Goal: Contribute content: Add original content to the website for others to see

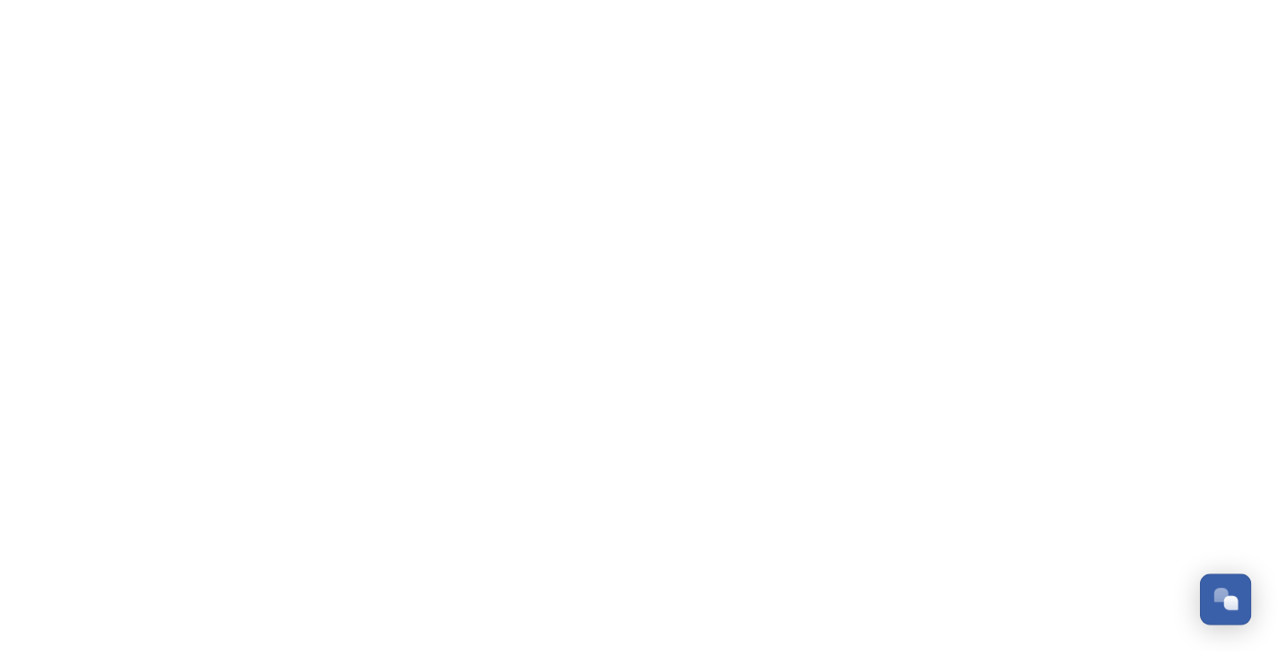
scroll to position [1648, 0]
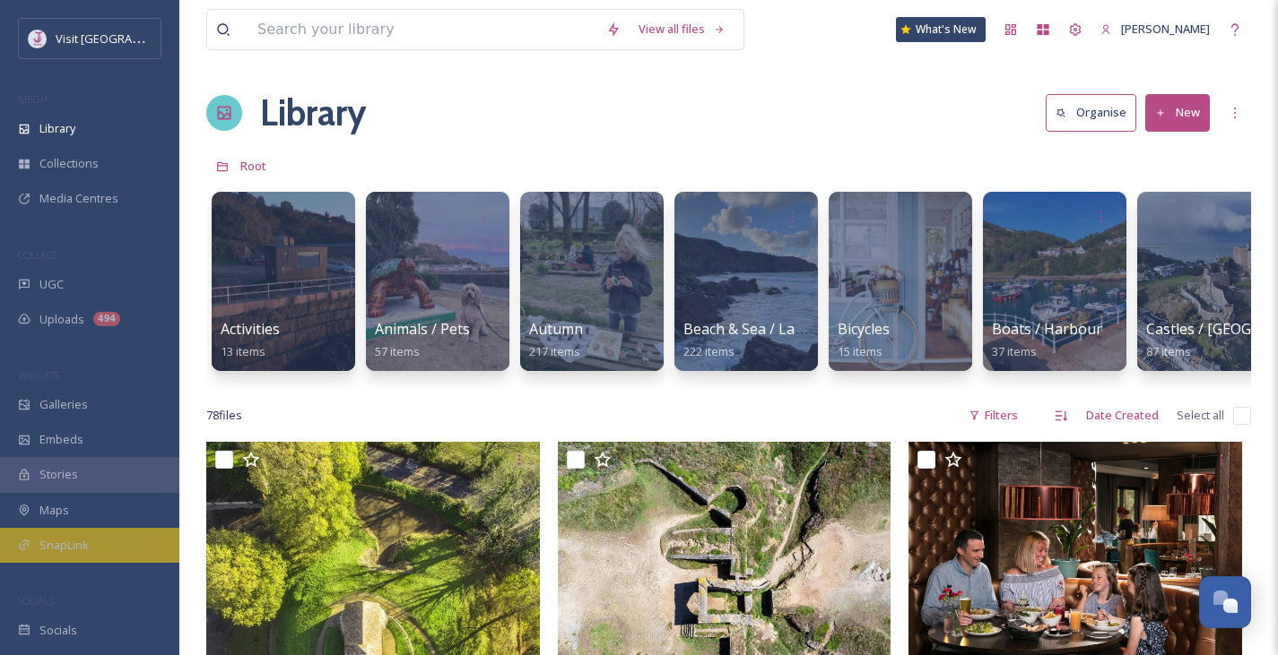
click at [65, 532] on div "SnapLink" at bounding box center [89, 545] width 179 height 35
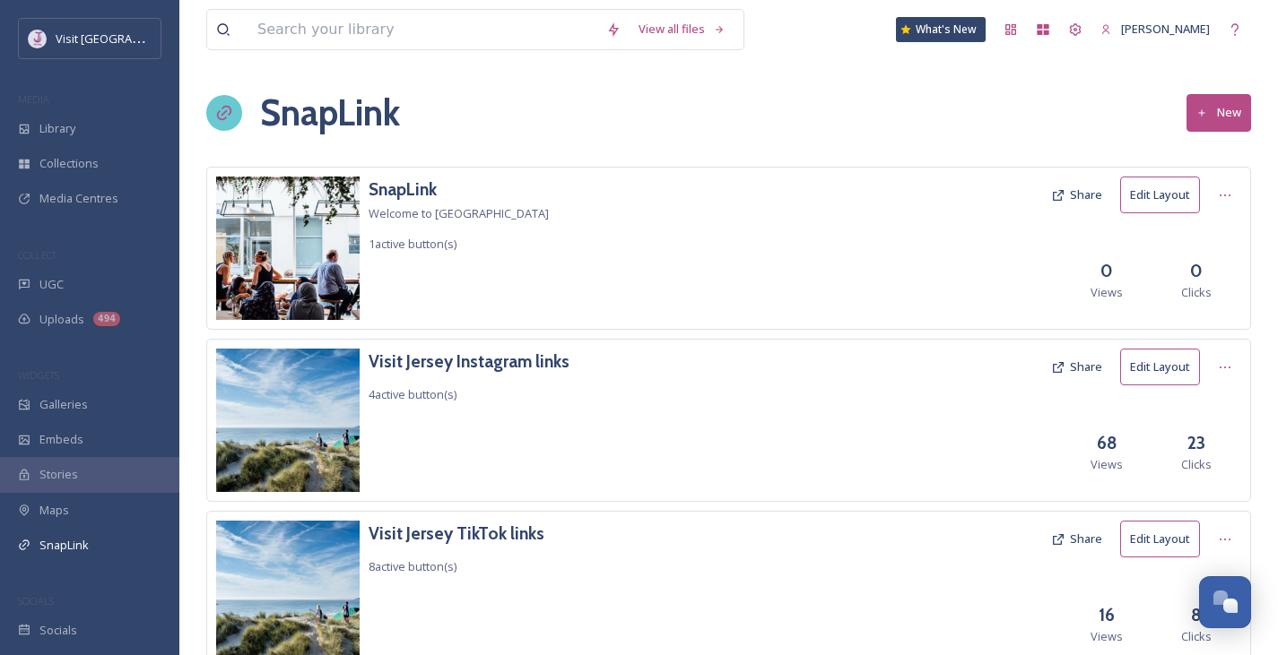
scroll to position [73, 0]
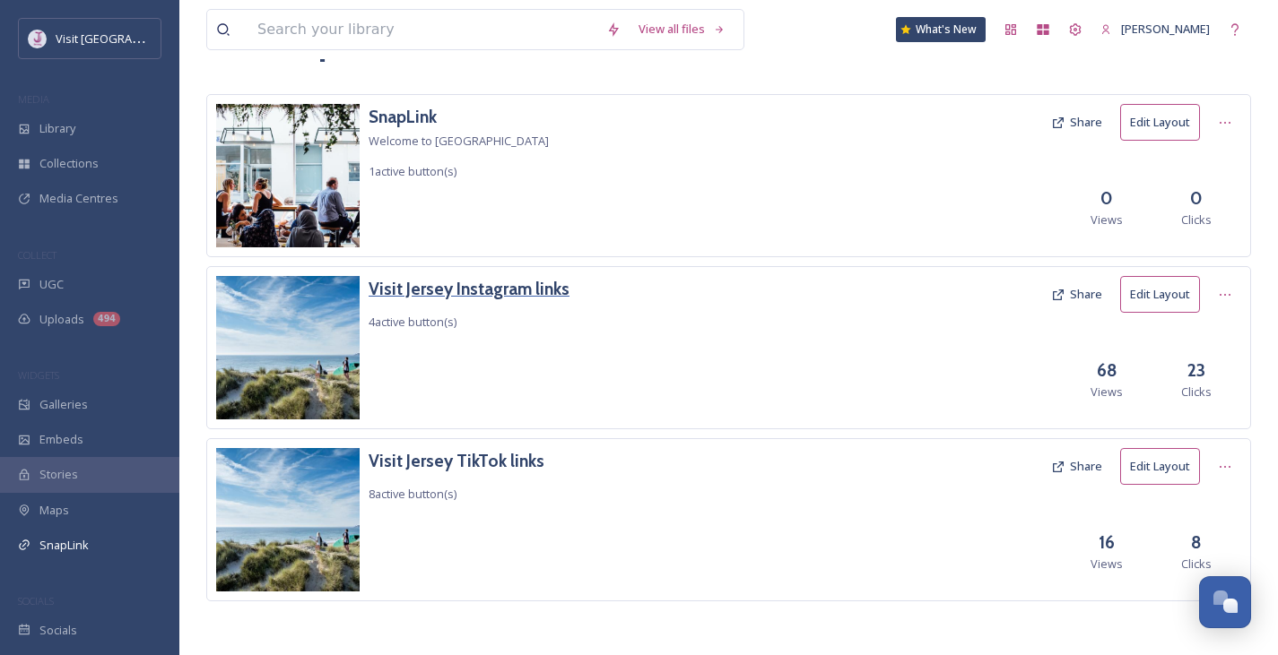
click at [515, 299] on h3 "Visit Jersey Instagram links" at bounding box center [468, 289] width 201 height 26
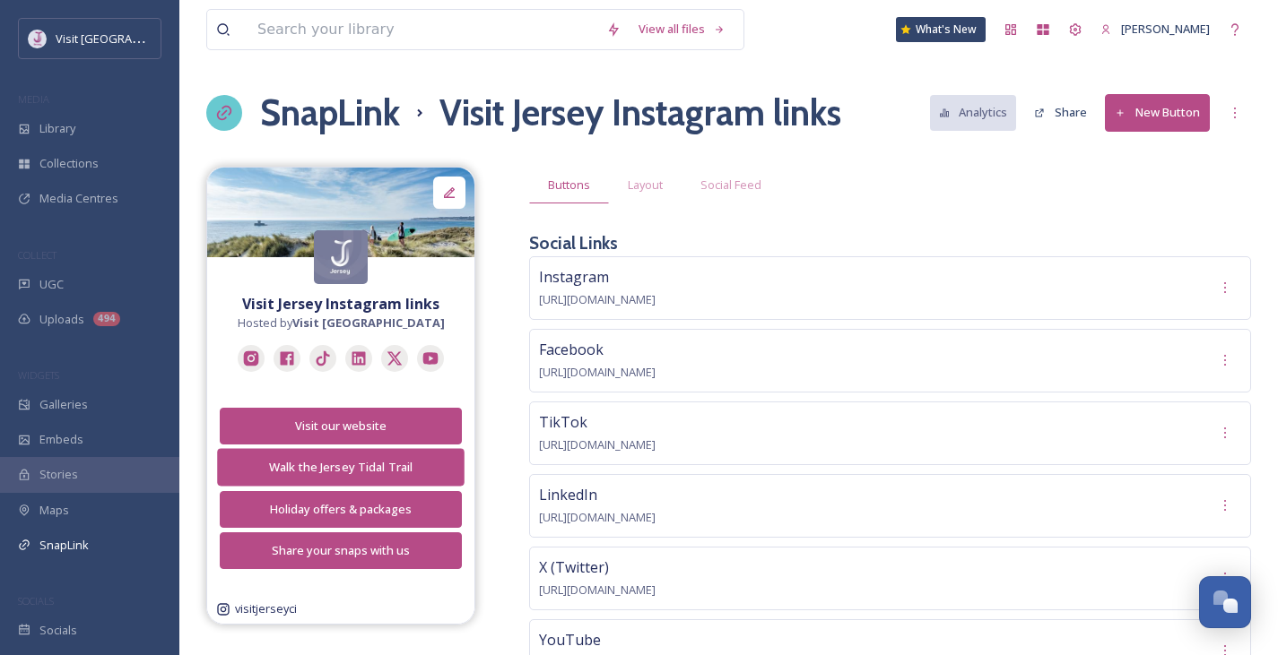
scroll to position [53, 0]
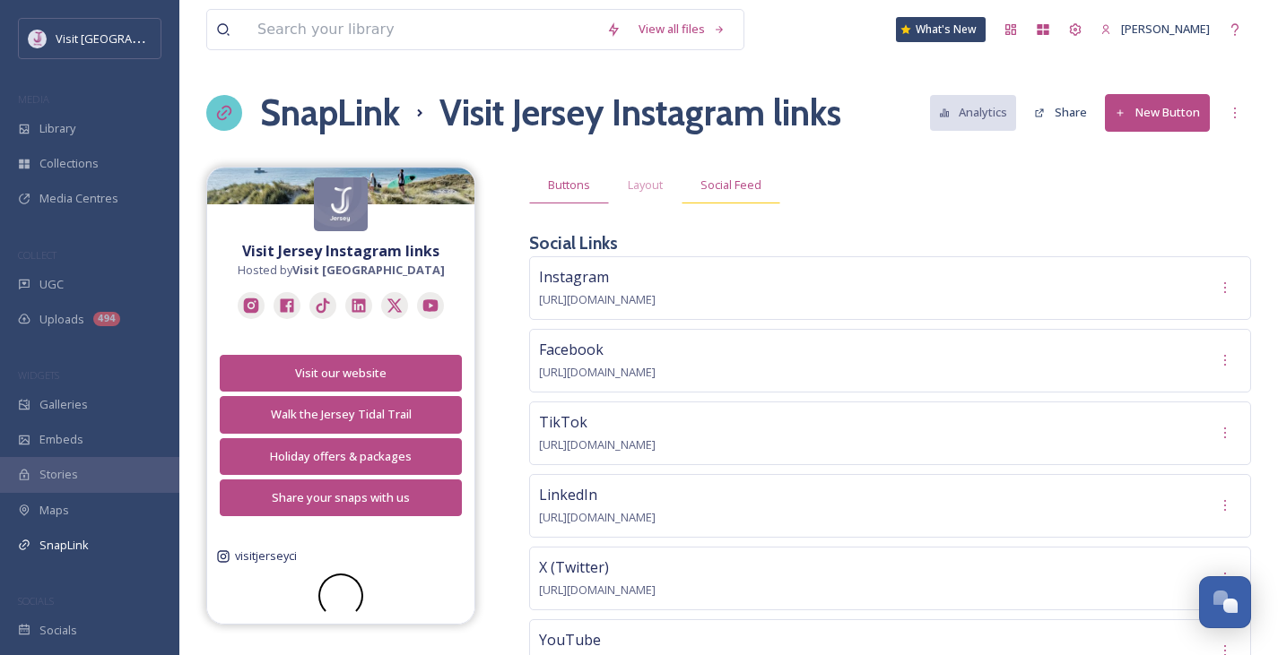
click at [724, 188] on span "Social Feed" at bounding box center [730, 185] width 61 height 17
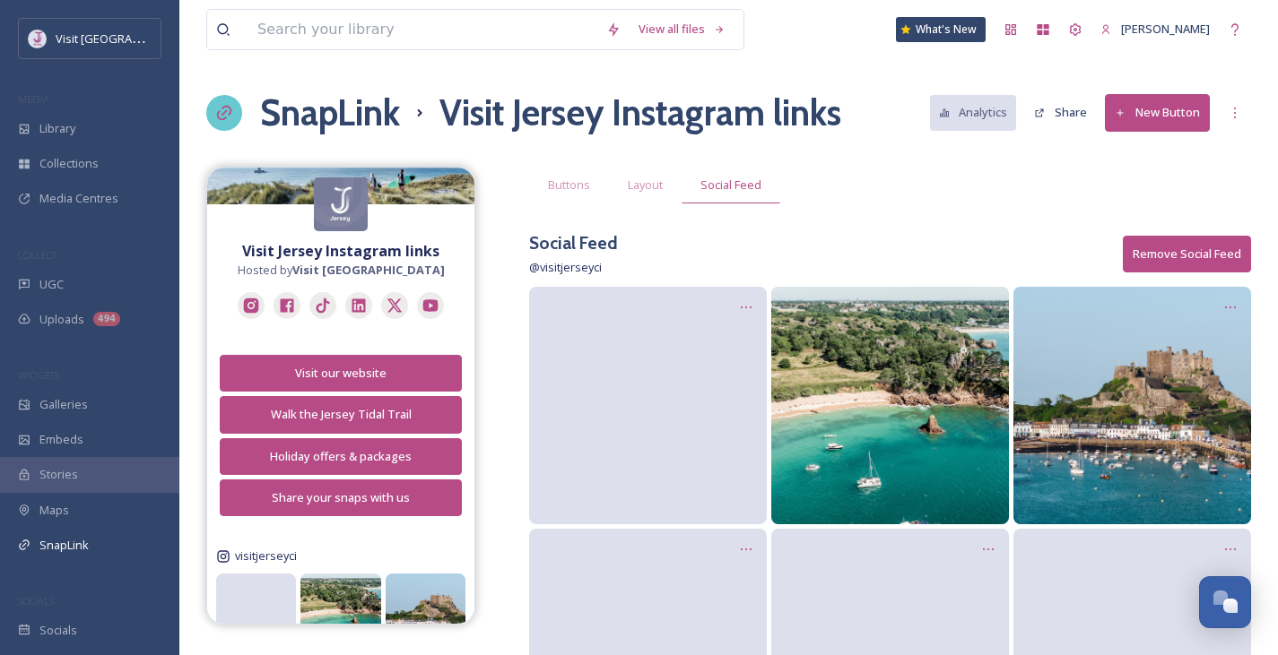
scroll to position [121, 0]
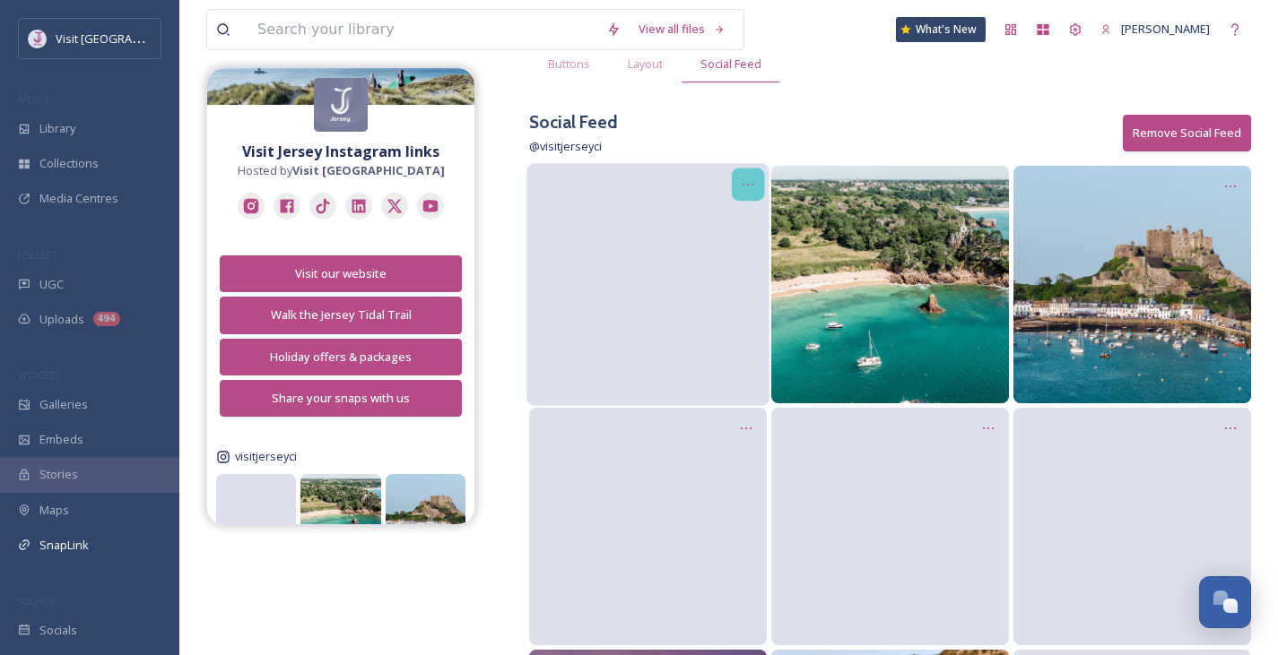
click at [743, 186] on icon at bounding box center [748, 185] width 14 height 14
click at [739, 255] on span "Edit Post" at bounding box center [725, 260] width 48 height 18
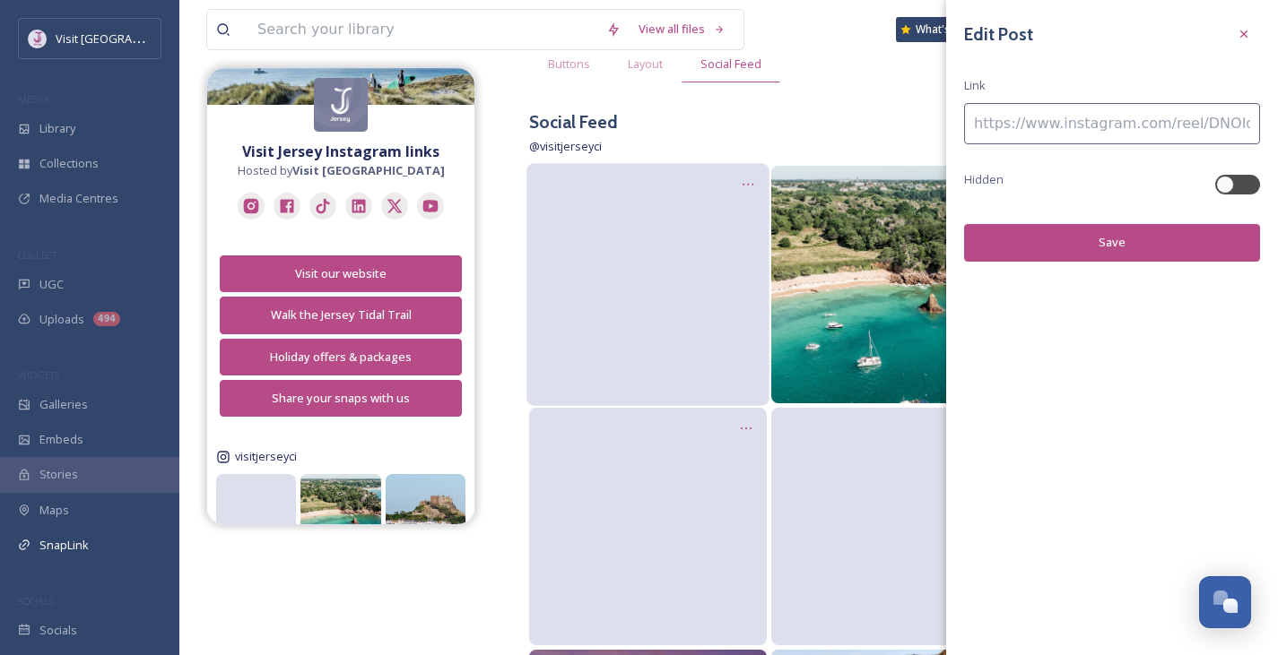
click at [1080, 136] on input at bounding box center [1112, 123] width 296 height 41
paste input
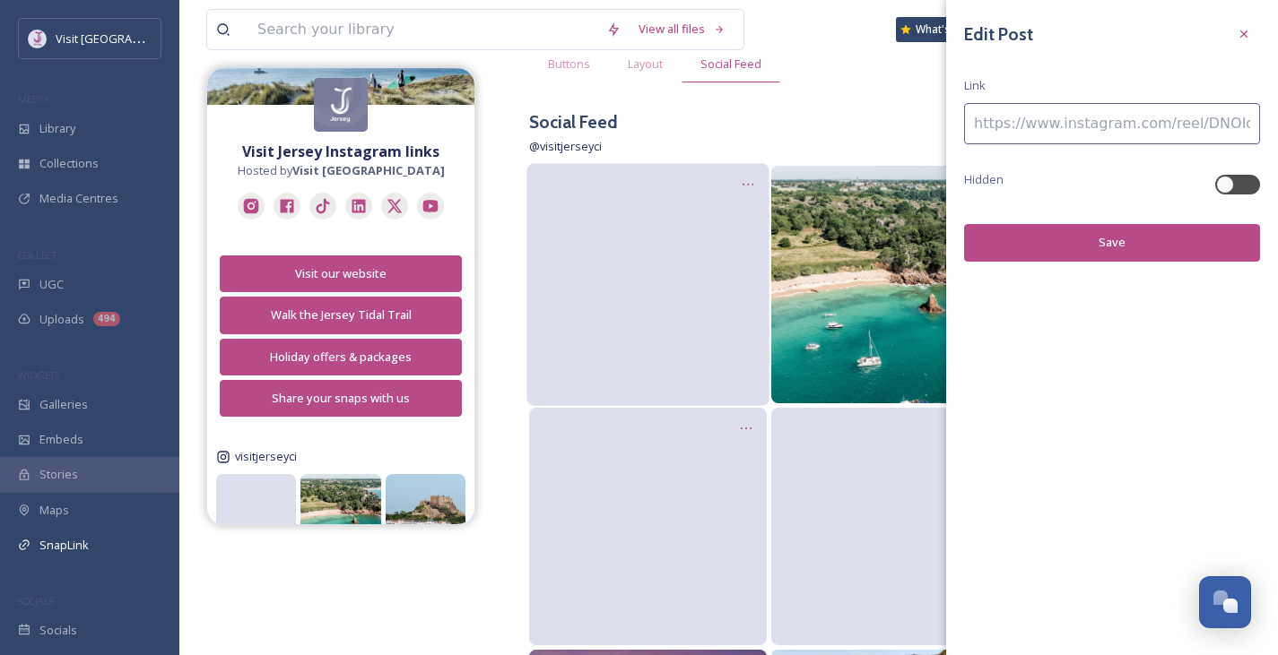
paste input
click at [1026, 118] on input at bounding box center [1112, 123] width 296 height 41
paste input "[URL][DOMAIN_NAME]"
type input "[URL][DOMAIN_NAME]"
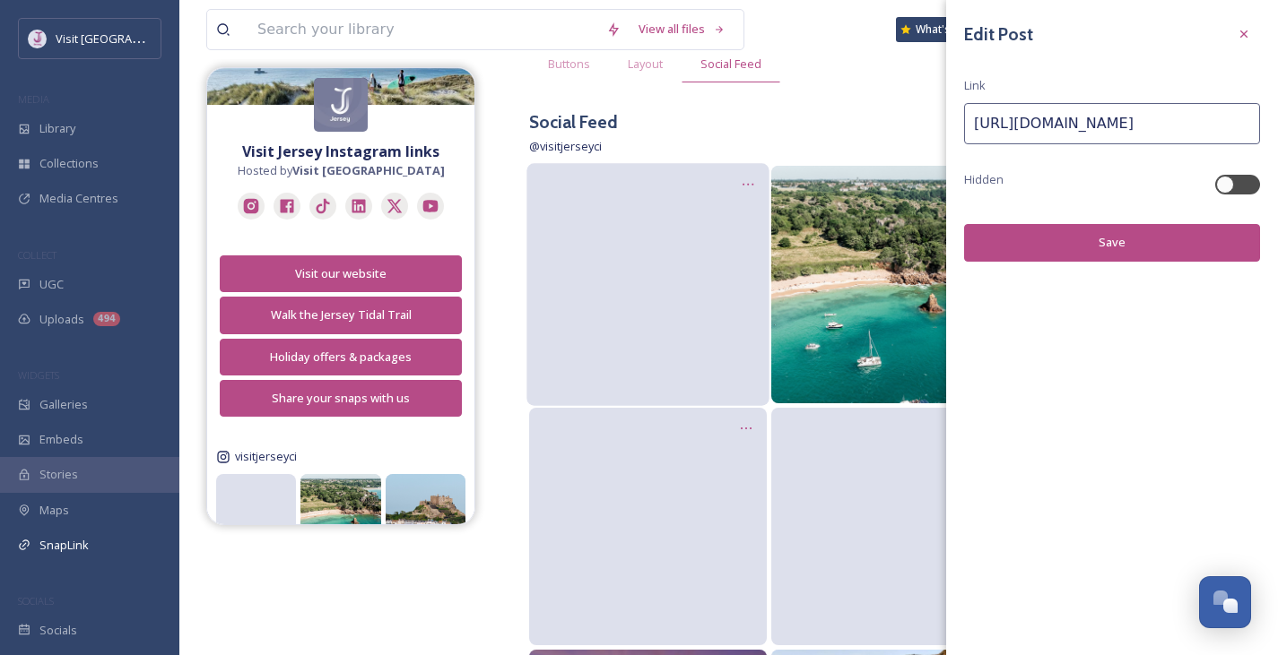
scroll to position [0, 0]
click at [1146, 230] on button "Save" at bounding box center [1112, 242] width 296 height 37
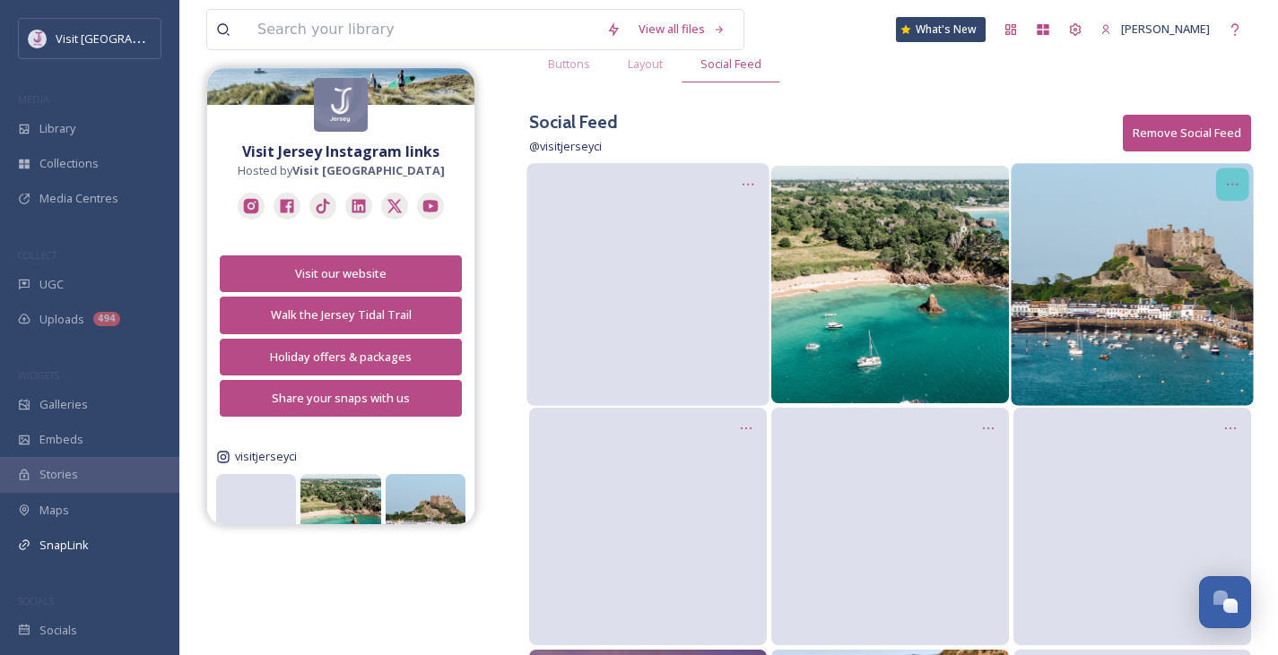
click at [1235, 184] on icon at bounding box center [1232, 185] width 14 height 14
click at [1226, 247] on div "Edit Post" at bounding box center [1212, 260] width 72 height 36
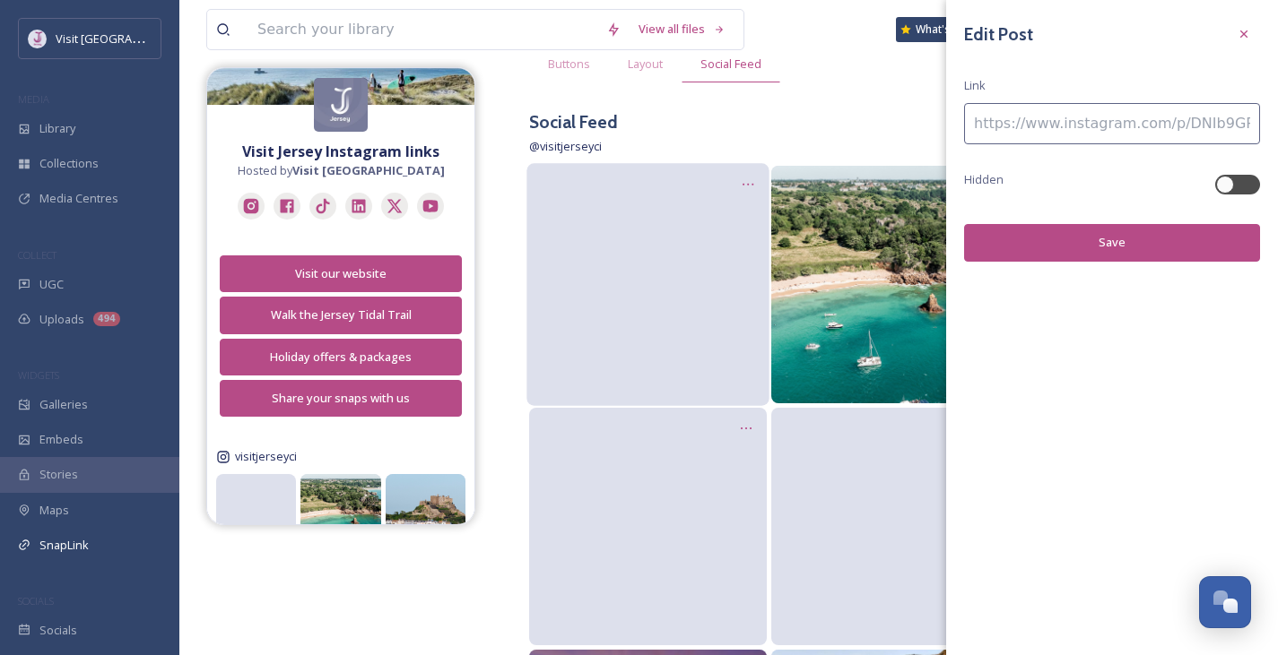
click at [1049, 128] on input at bounding box center [1112, 123] width 296 height 41
paste input "[URL][DOMAIN_NAME]"
type input "[URL][DOMAIN_NAME]"
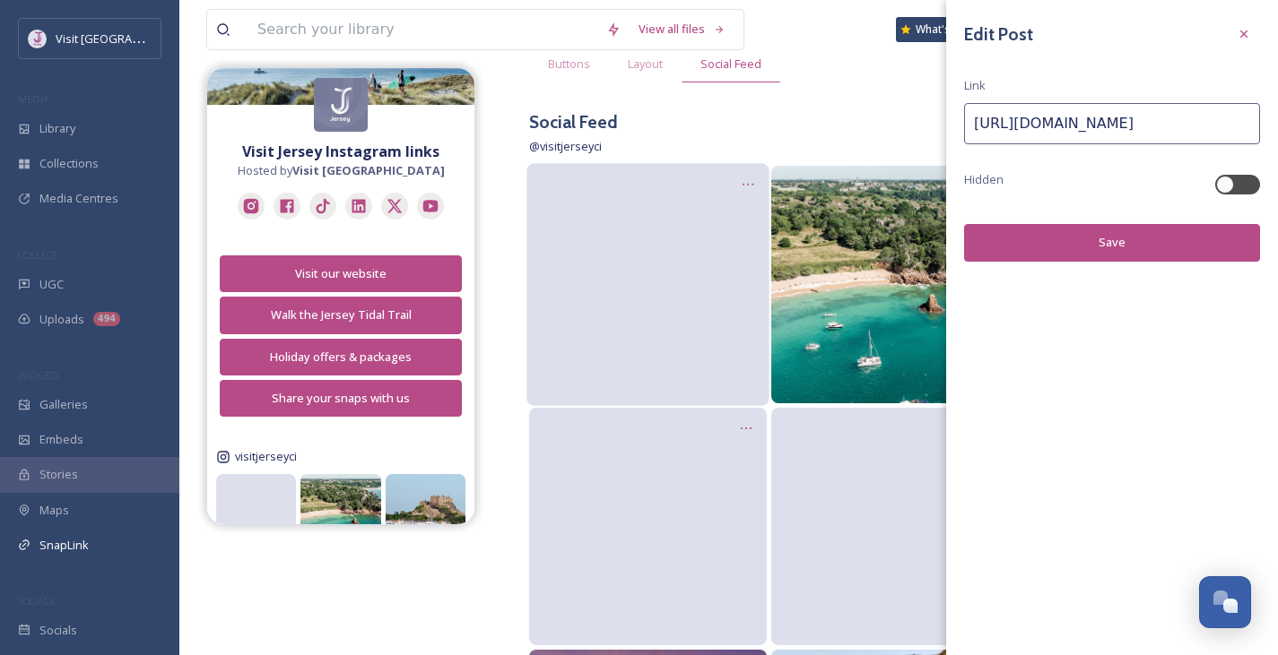
click at [1130, 253] on button "Save" at bounding box center [1112, 242] width 296 height 37
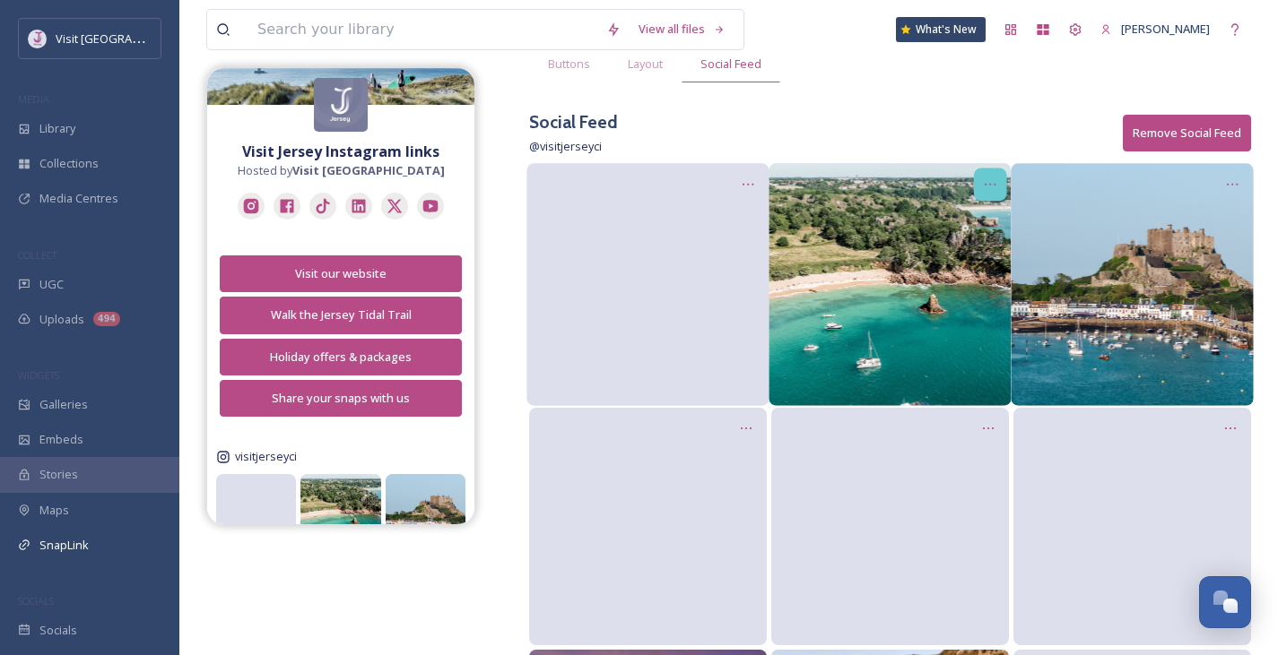
click at [990, 186] on icon at bounding box center [990, 185] width 14 height 14
click at [982, 259] on span "Edit Post" at bounding box center [967, 260] width 48 height 18
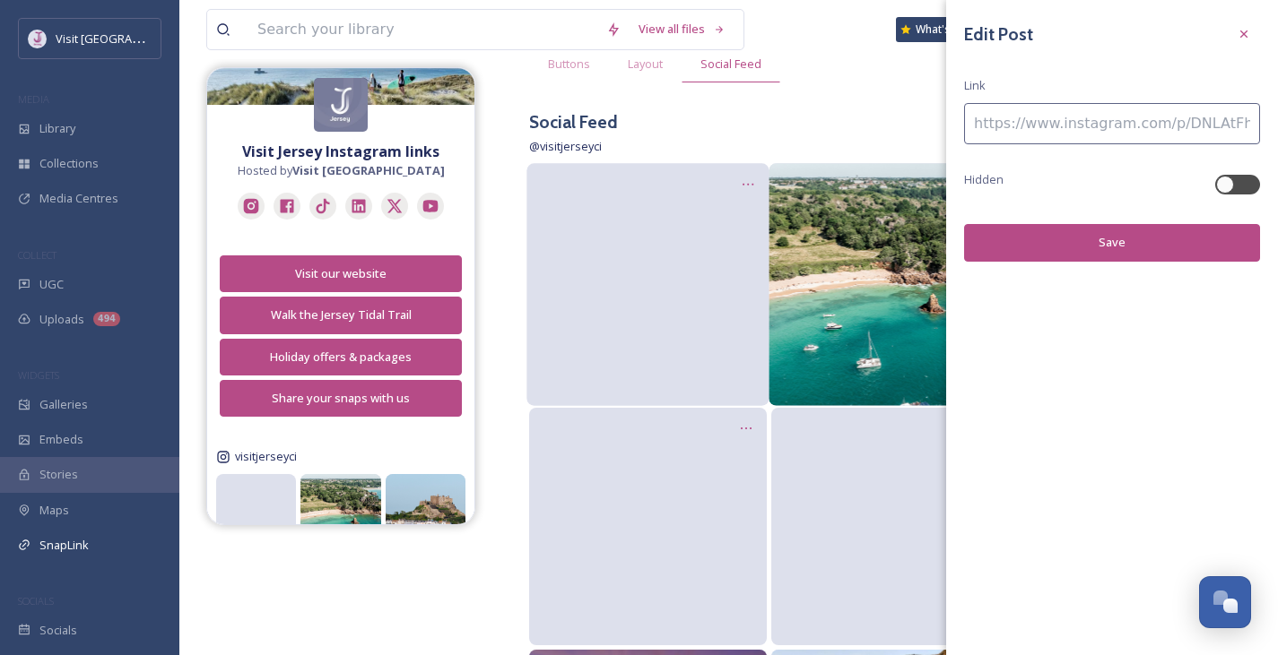
click at [1008, 112] on input at bounding box center [1112, 123] width 296 height 41
paste input "[URL][DOMAIN_NAME]"
type input "[URL][DOMAIN_NAME]"
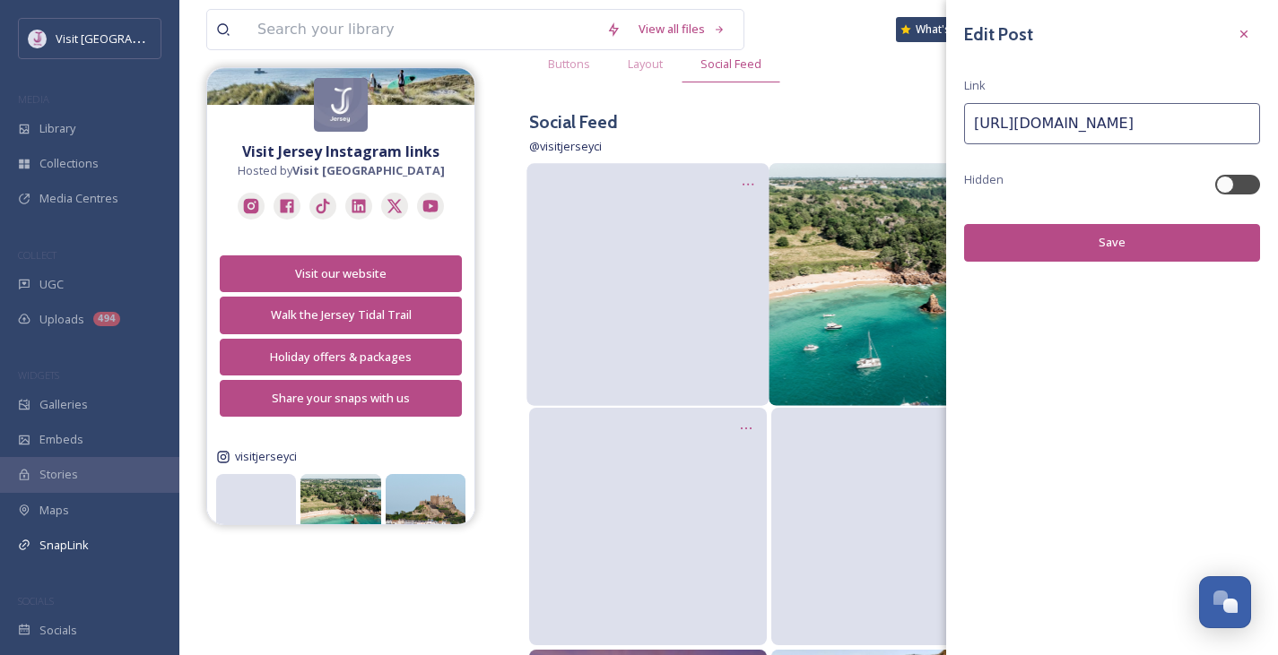
click at [1156, 243] on button "Save" at bounding box center [1112, 242] width 296 height 37
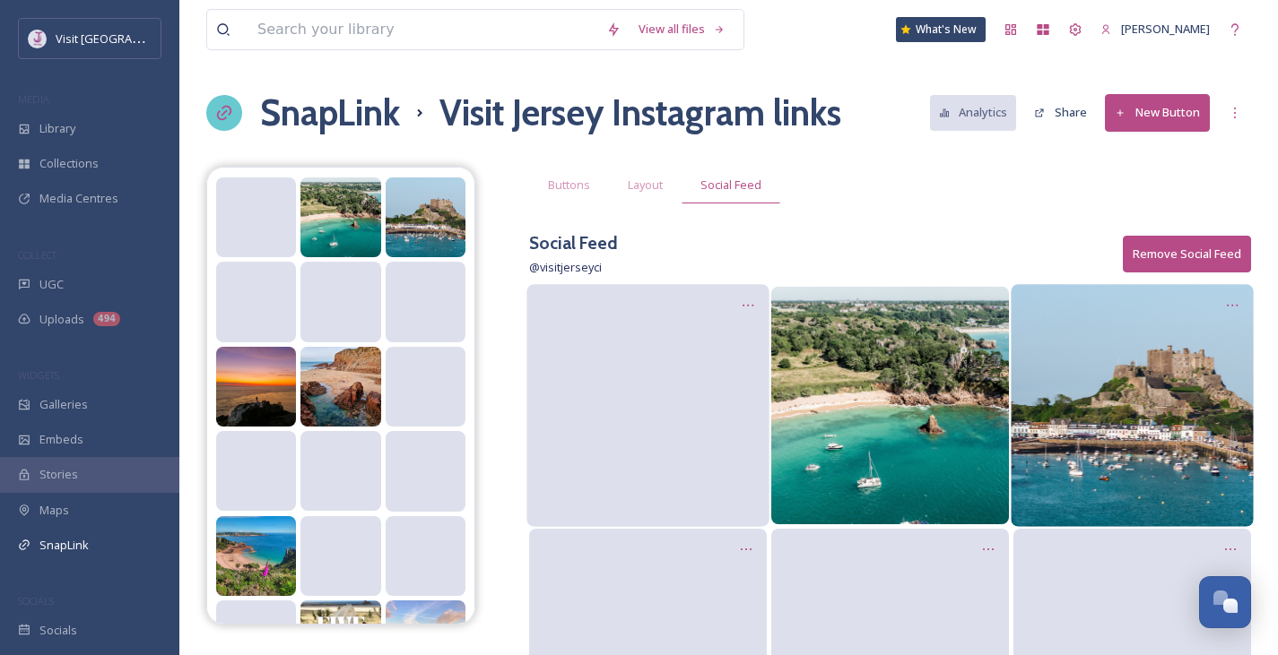
click at [641, 345] on video at bounding box center [647, 405] width 242 height 121
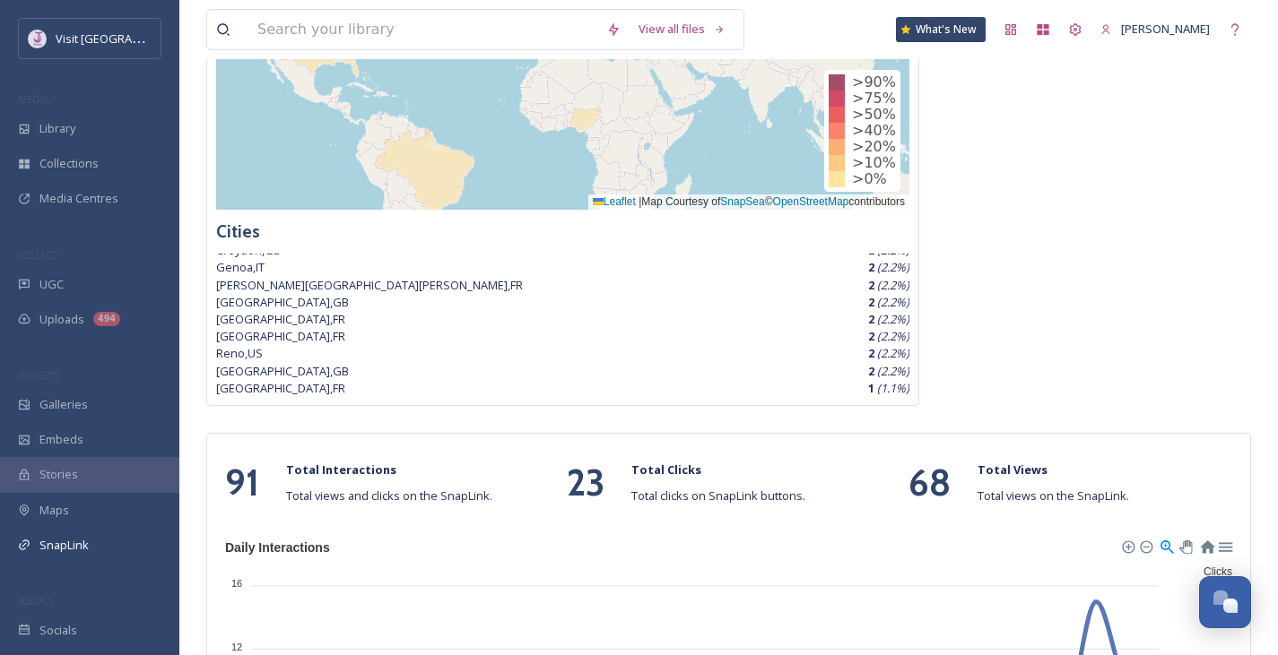
scroll to position [164, 0]
click at [438, 171] on icon at bounding box center [431, 182] width 115 height 105
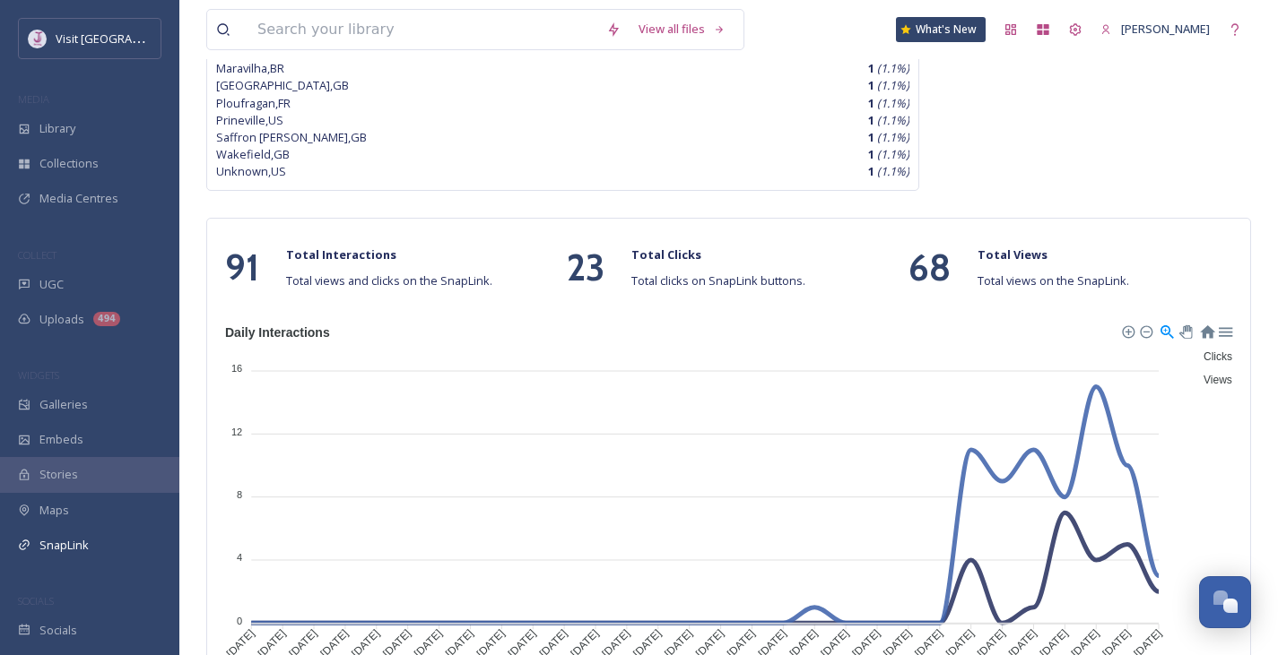
scroll to position [646, 0]
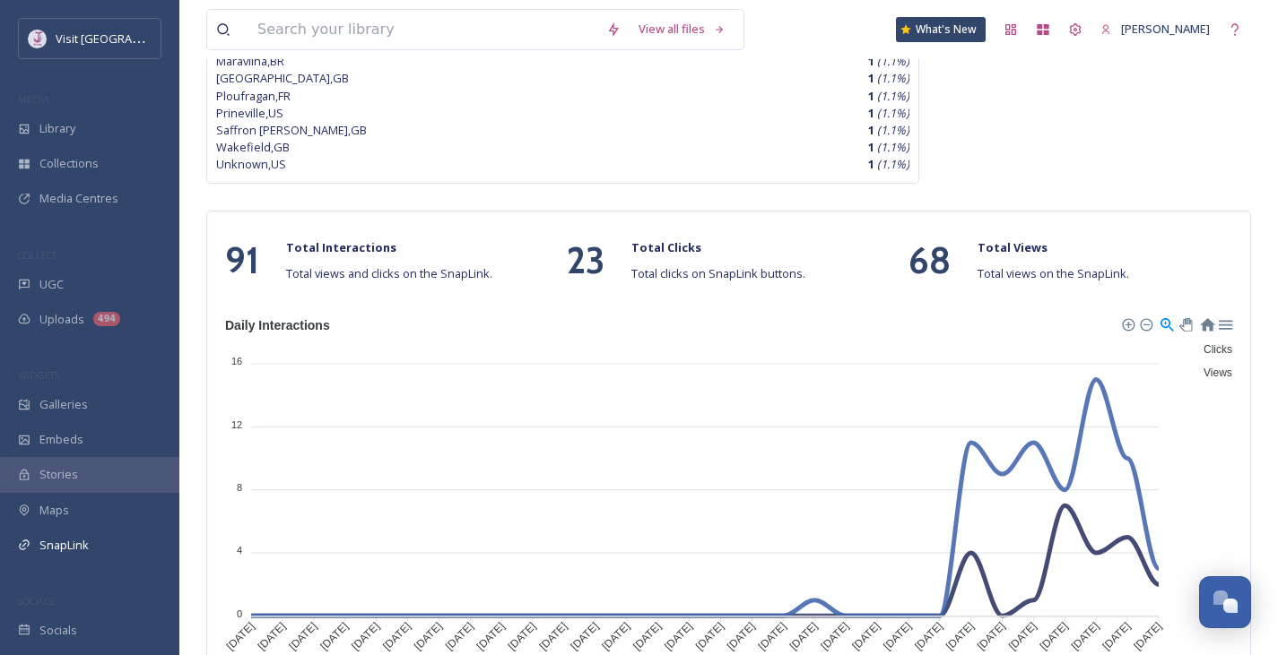
click at [1226, 332] on div "Download SVG Download PNG Download CSV" at bounding box center [1176, 325] width 126 height 20
click at [1226, 326] on div at bounding box center [1224, 323] width 15 height 15
click at [1209, 328] on div at bounding box center [1206, 323] width 15 height 15
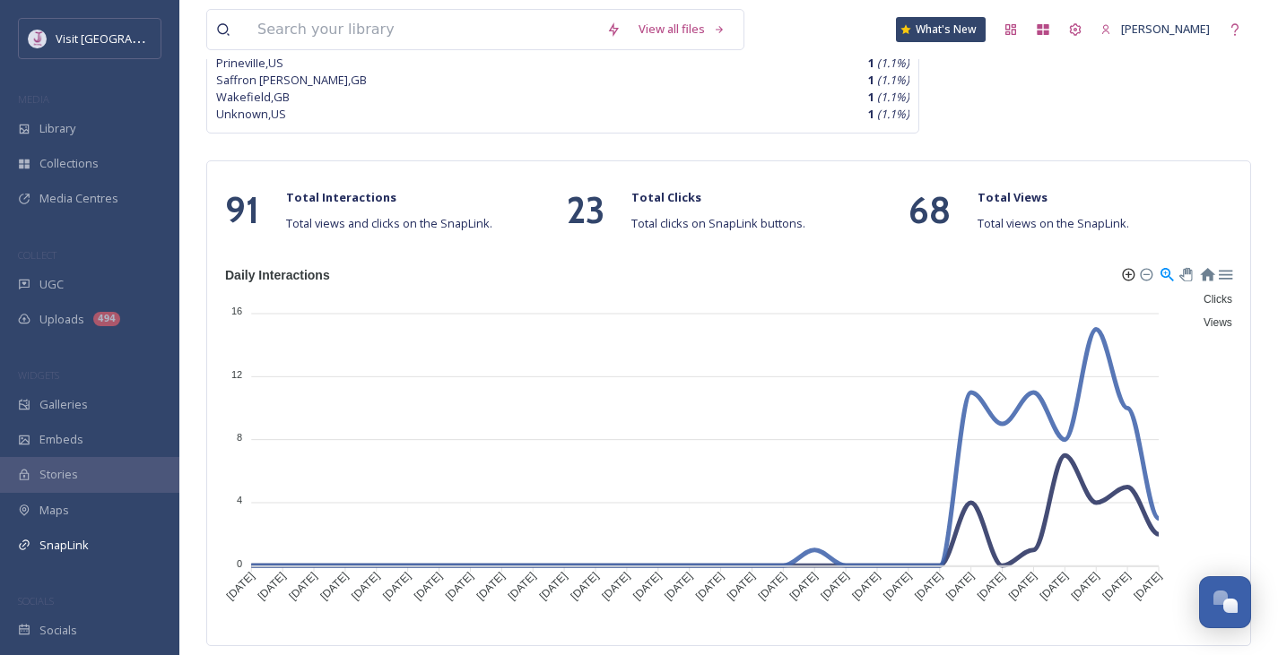
click at [1128, 276] on div at bounding box center [1127, 273] width 13 height 13
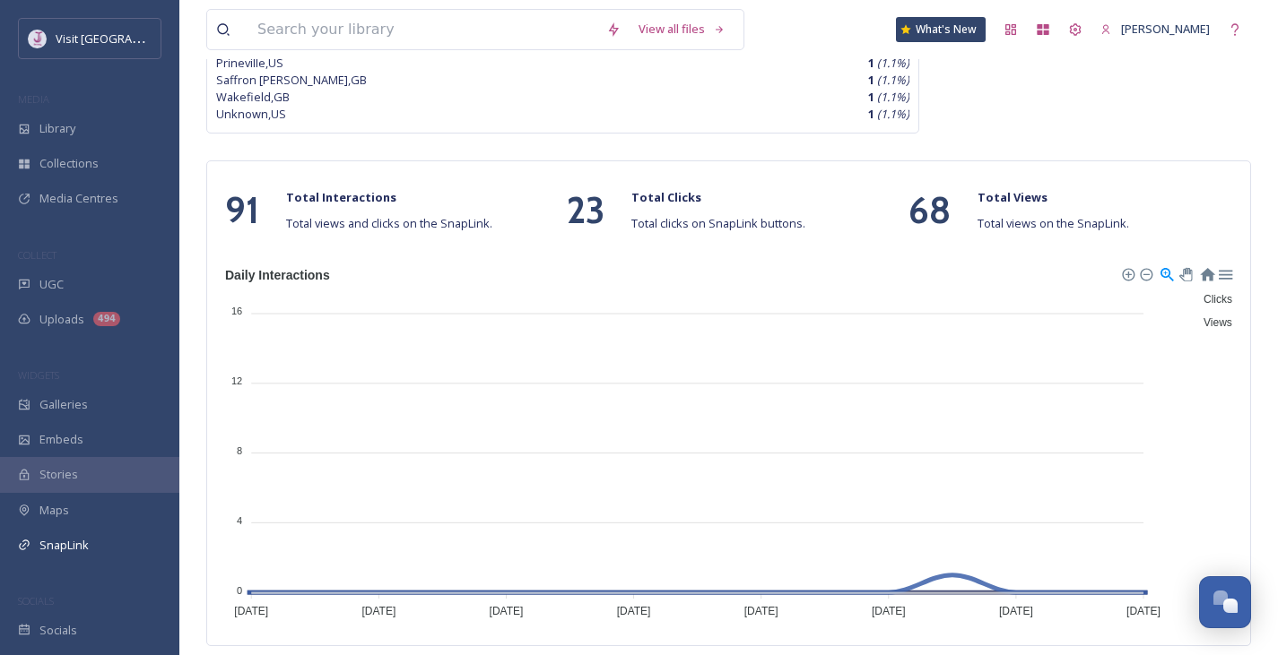
click at [1128, 276] on div at bounding box center [1127, 273] width 13 height 13
